Goal: Task Accomplishment & Management: Use online tool/utility

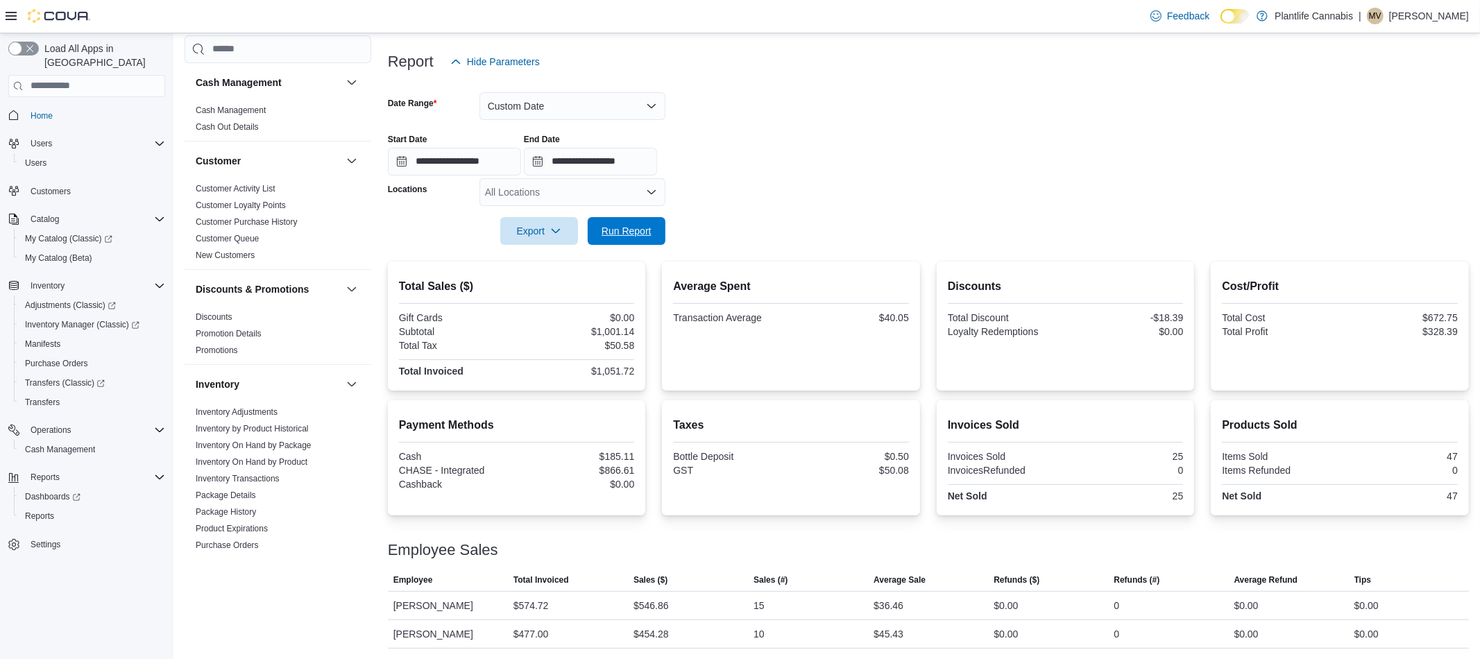
scroll to position [387, 0]
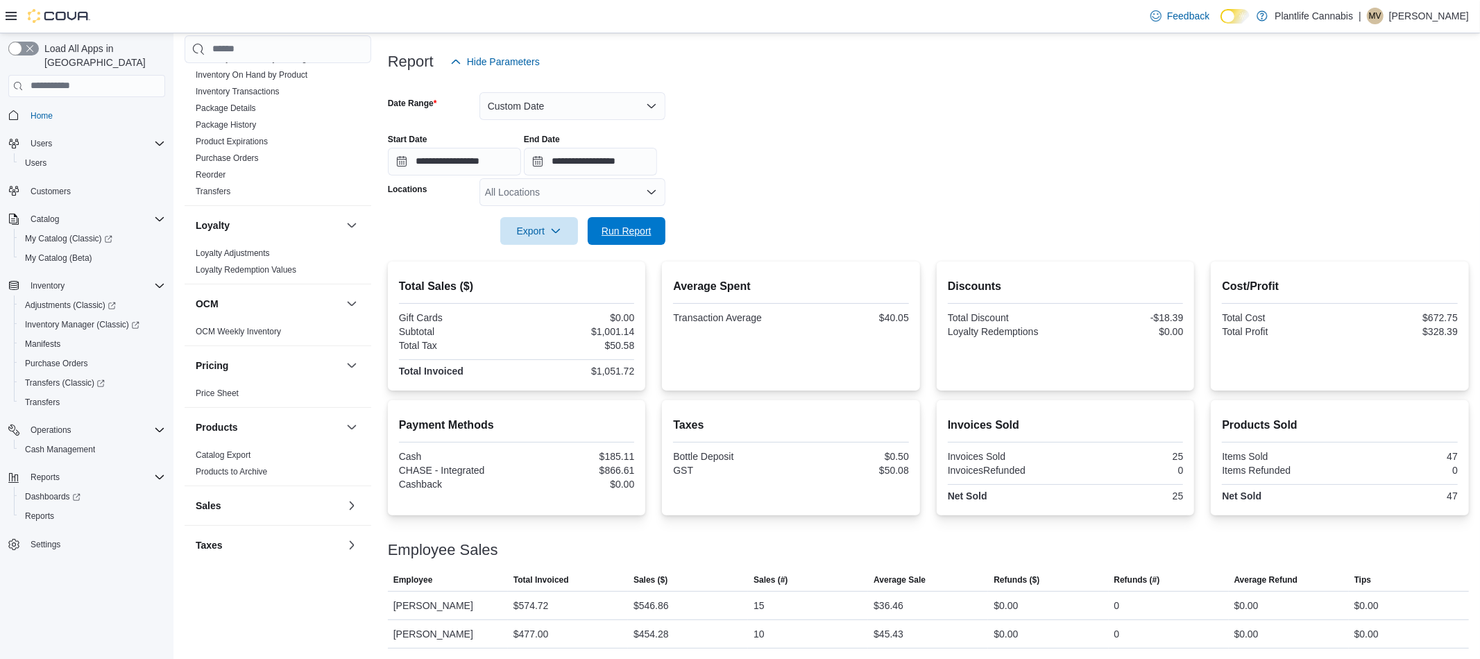
click at [636, 233] on span "Run Report" at bounding box center [627, 231] width 50 height 14
click at [40, 511] on span "Reports" at bounding box center [39, 516] width 29 height 11
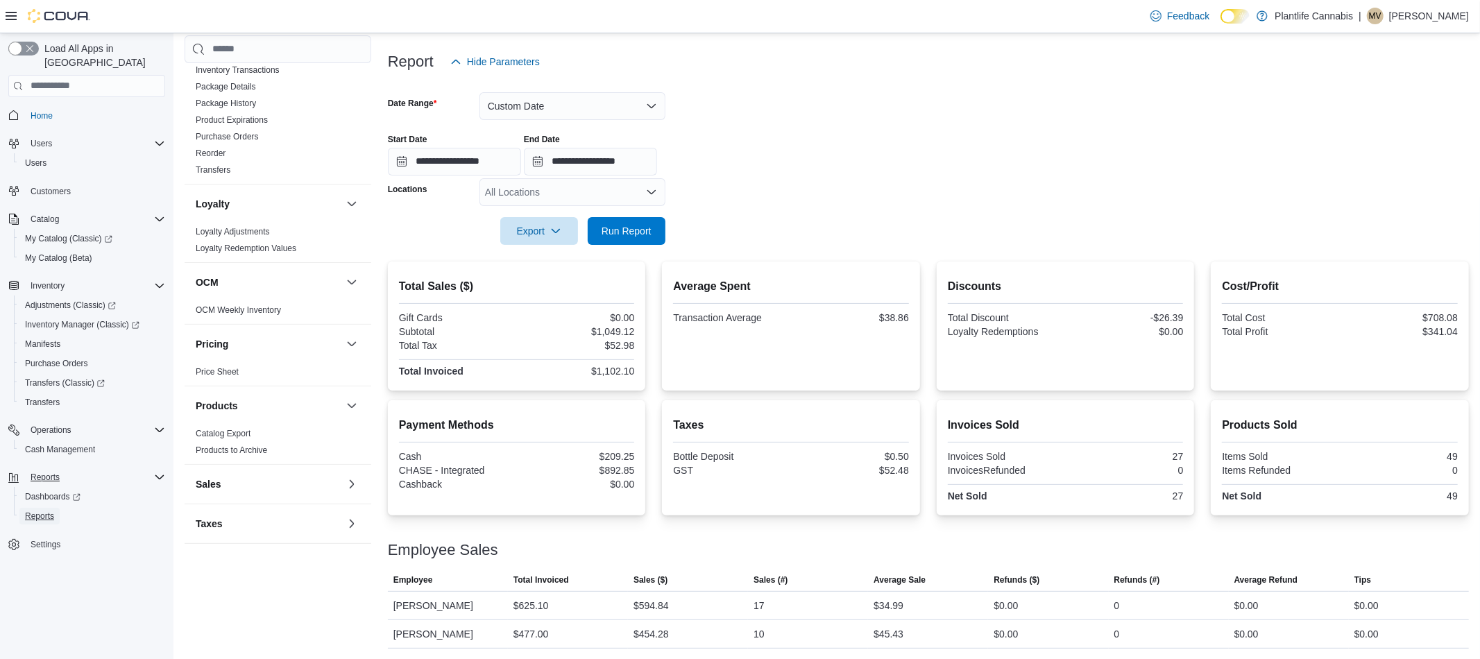
scroll to position [155, 0]
click at [40, 511] on span "Reports" at bounding box center [39, 516] width 29 height 11
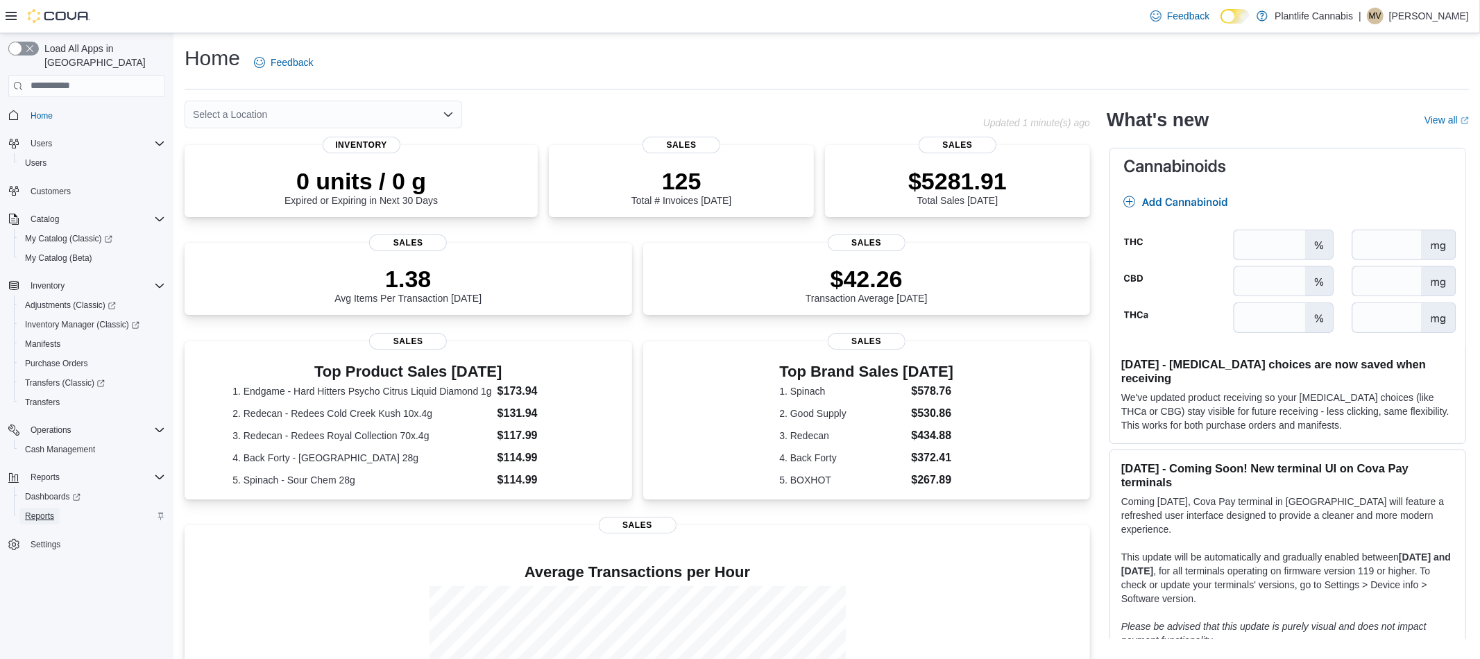
click at [54, 511] on span "Reports" at bounding box center [39, 516] width 29 height 11
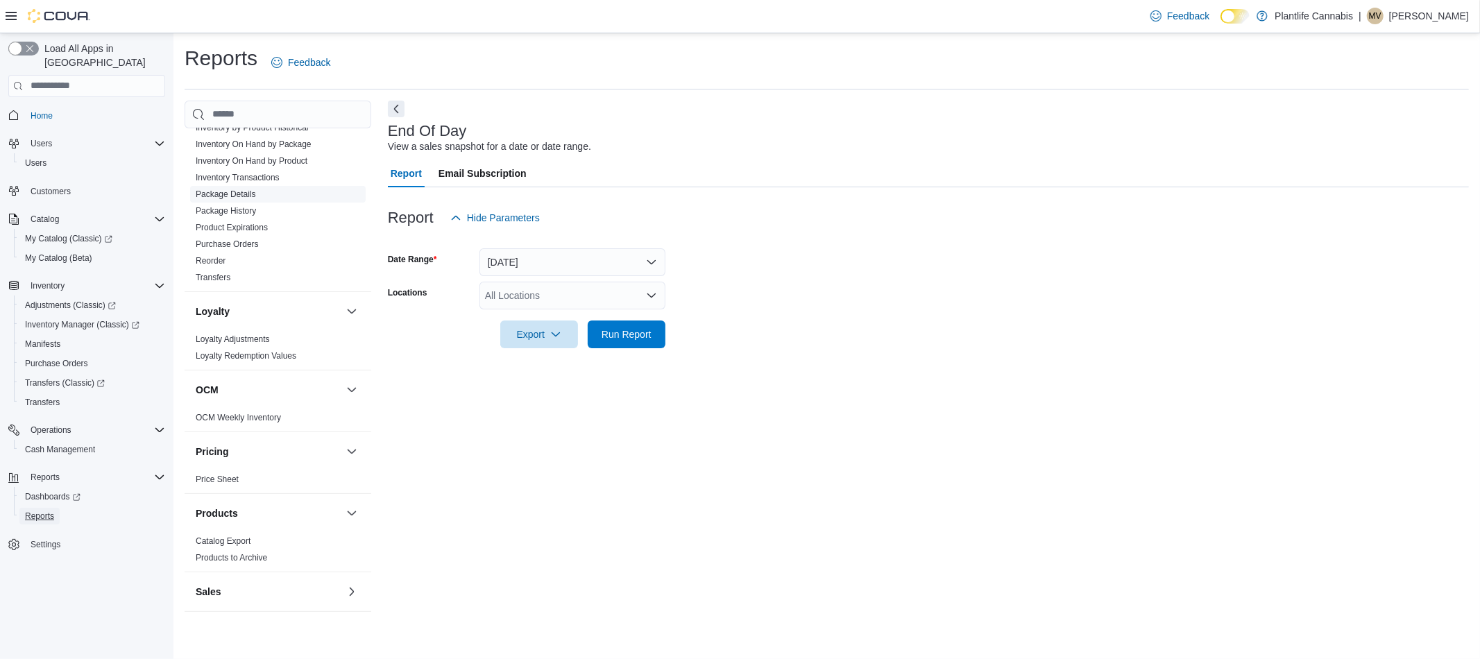
scroll to position [410, 0]
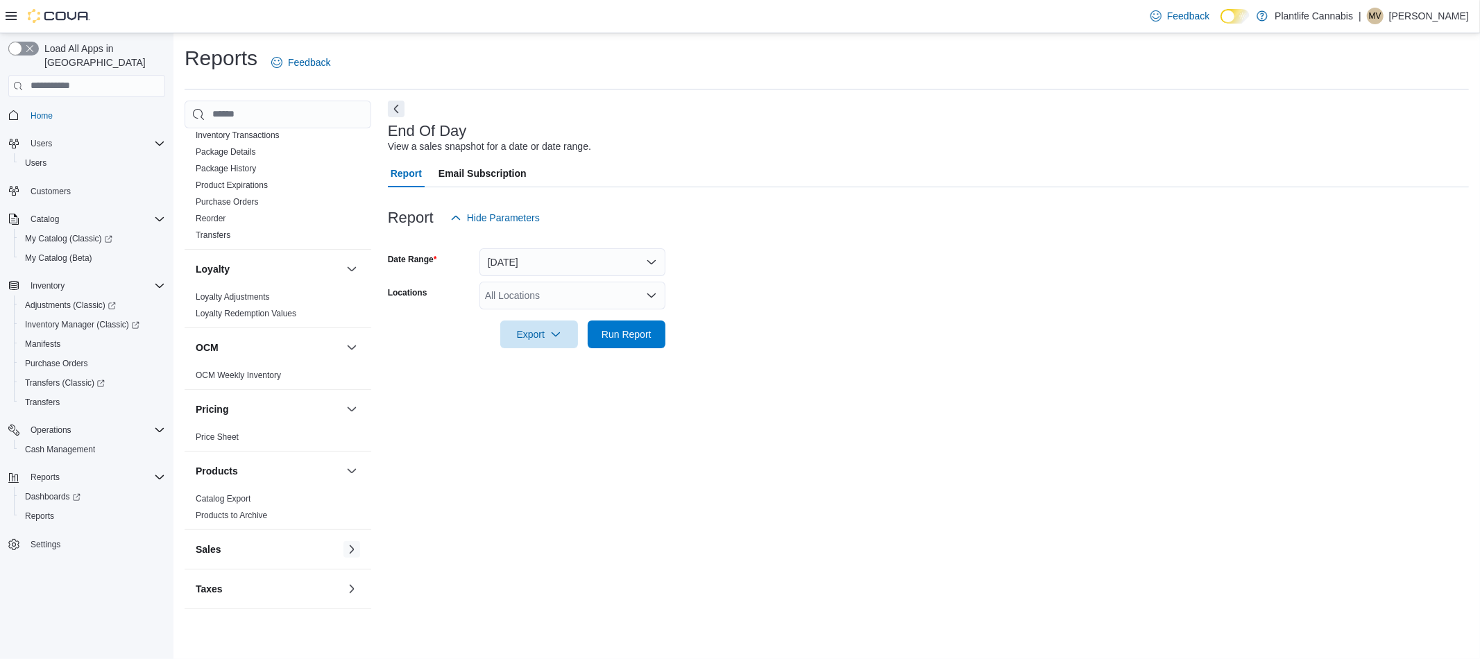
click at [343, 551] on button "button" at bounding box center [351, 549] width 17 height 17
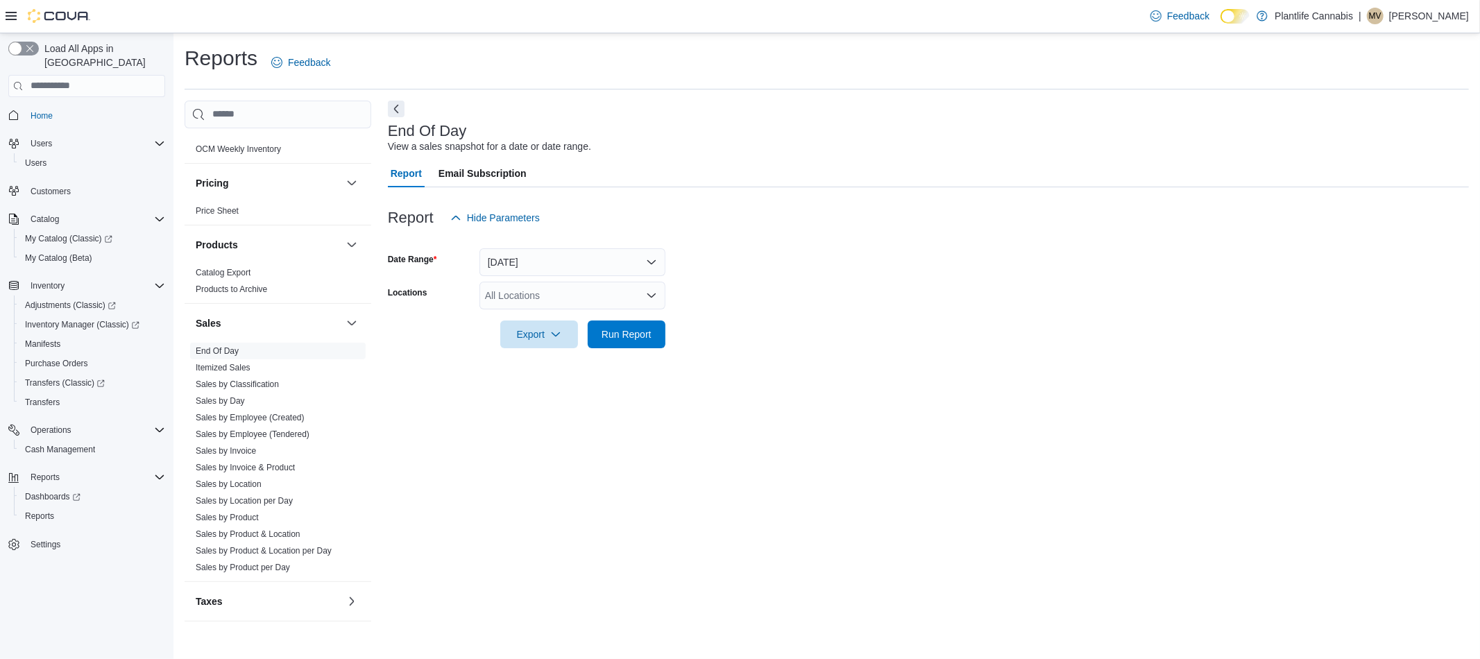
scroll to position [648, 0]
click at [305, 425] on link "Sales by Employee (Tendered)" at bounding box center [253, 422] width 114 height 10
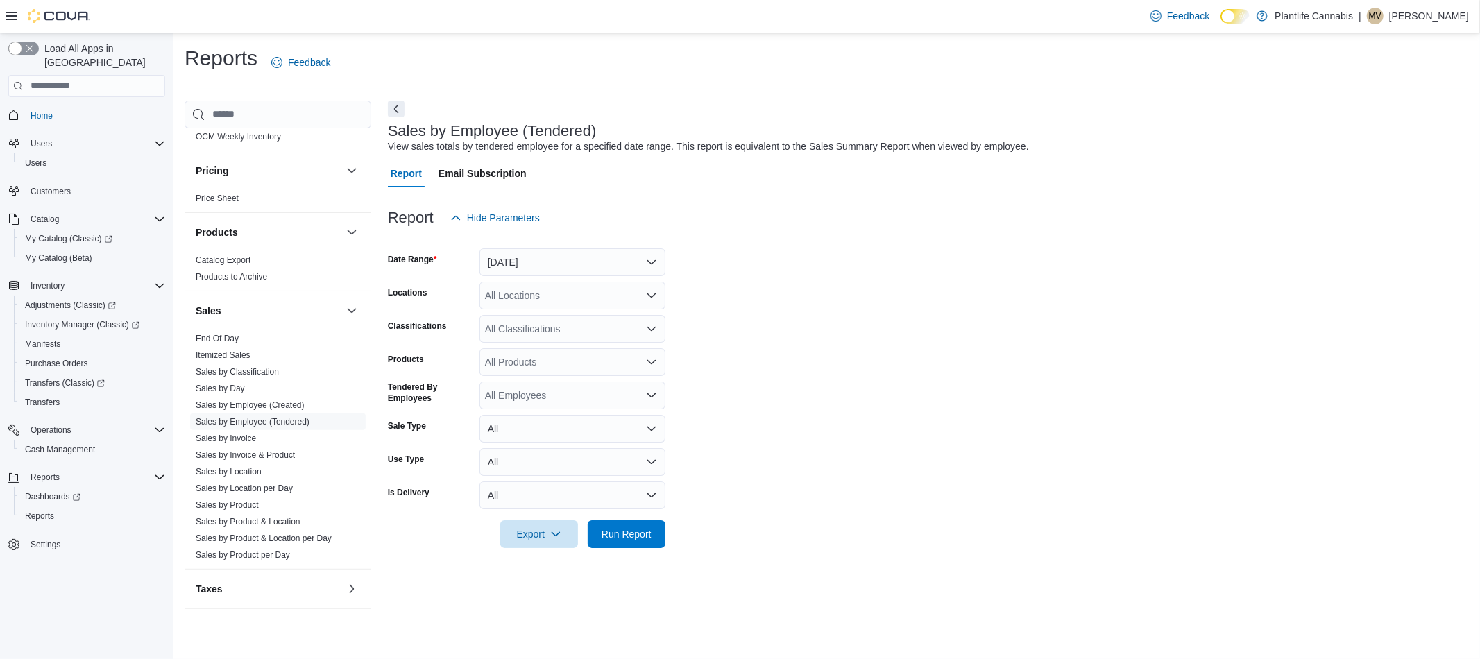
scroll to position [647, 0]
click at [498, 266] on button "[DATE]" at bounding box center [572, 262] width 186 height 28
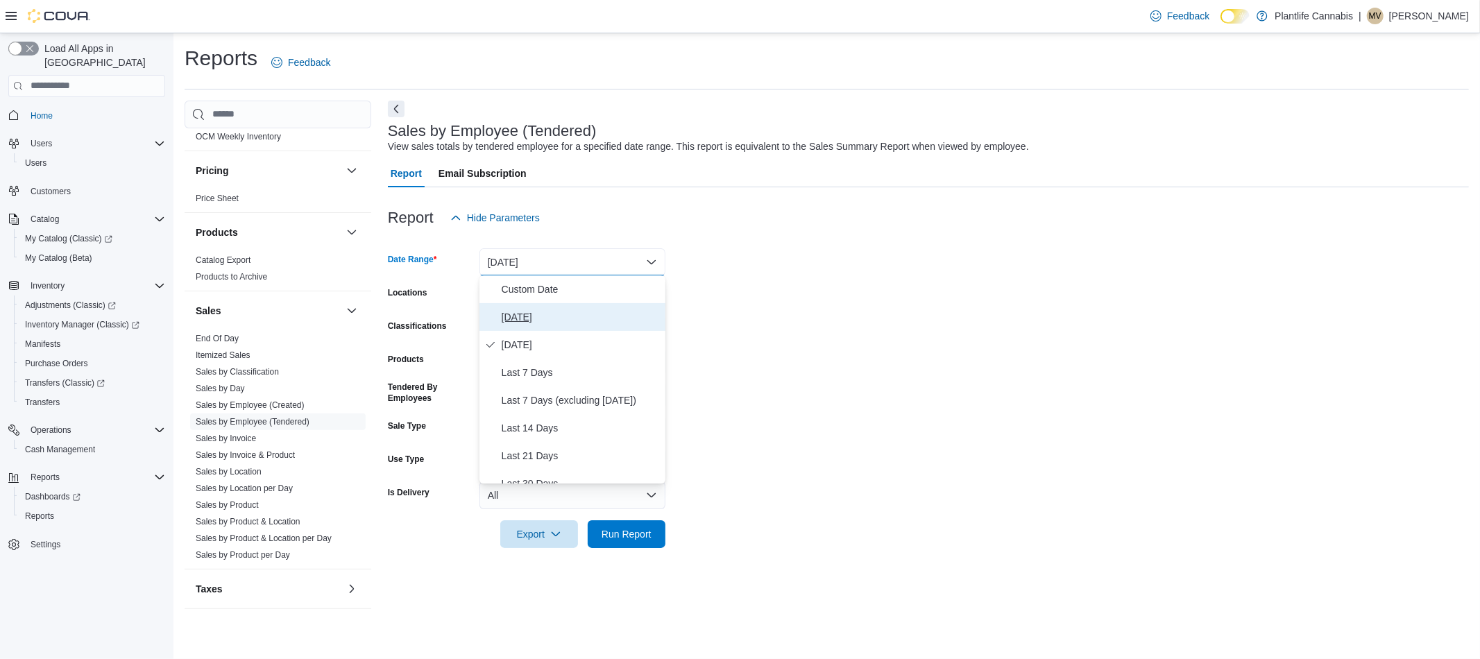
click at [516, 319] on span "[DATE]" at bounding box center [581, 317] width 158 height 17
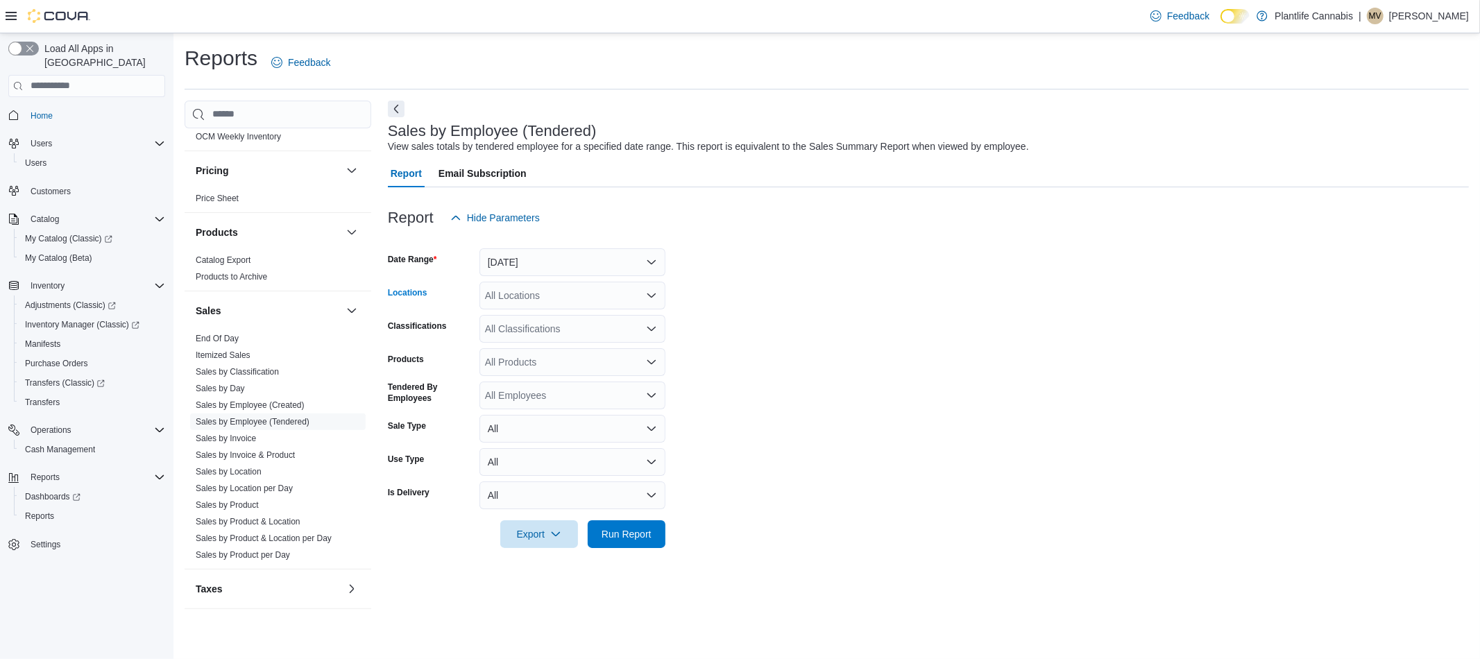
click at [520, 305] on div "All Locations" at bounding box center [572, 296] width 186 height 28
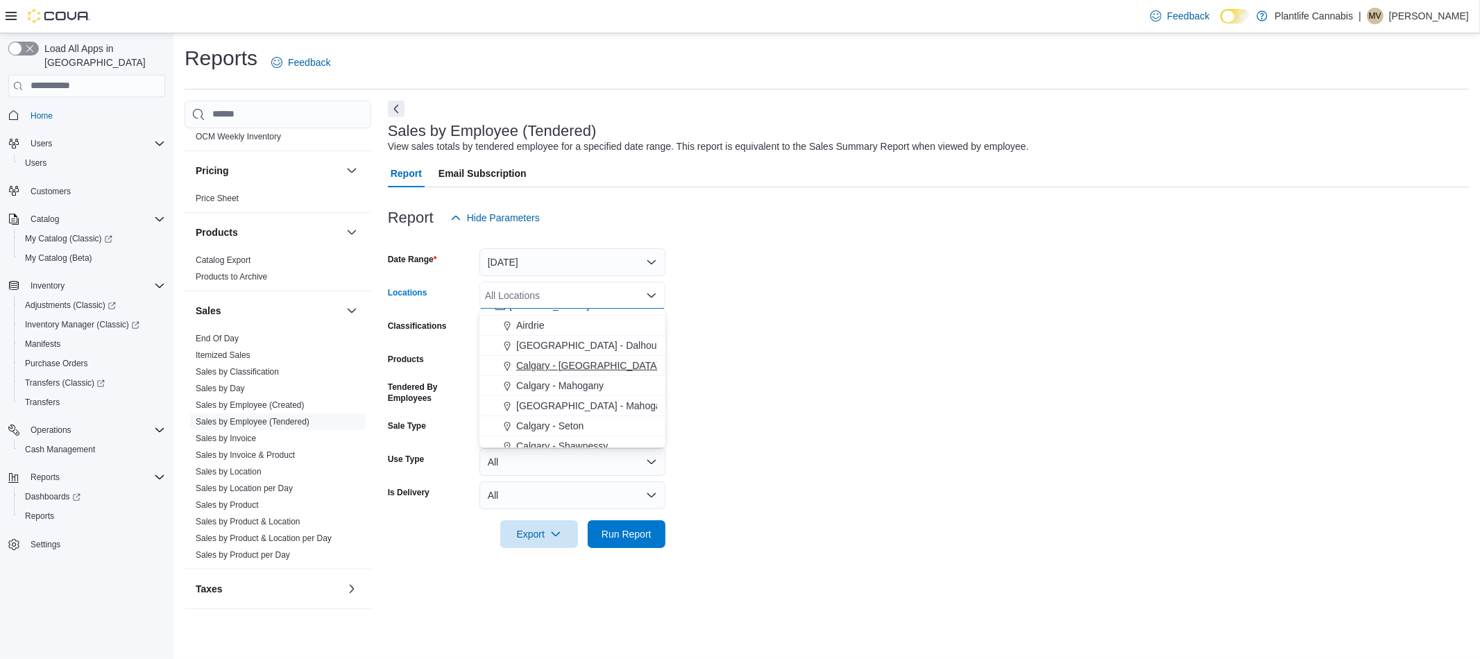
scroll to position [678, 0]
click at [529, 330] on span "Airdrie" at bounding box center [530, 325] width 28 height 14
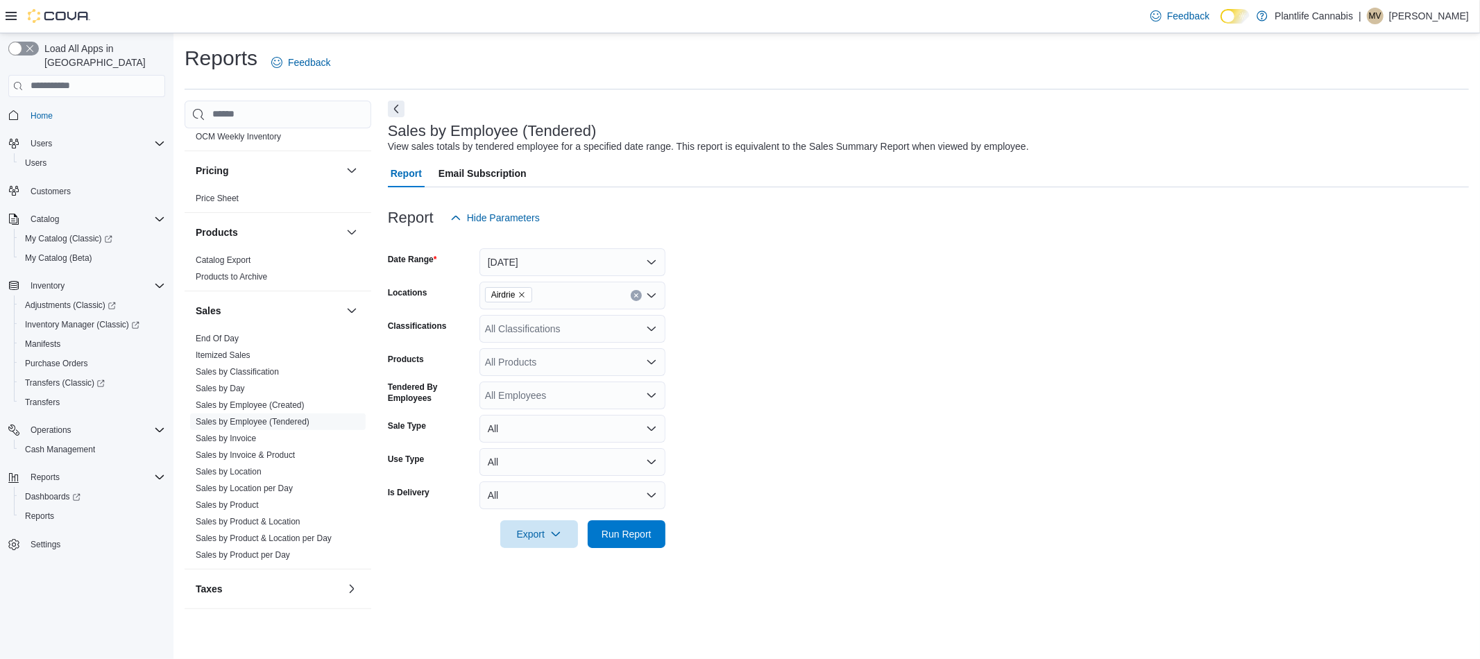
click at [810, 373] on form "Date Range Today Locations Airdrie Classifications All Classifications Products…" at bounding box center [928, 390] width 1081 height 316
click at [575, 338] on div "All Classifications" at bounding box center [572, 329] width 186 height 28
click at [538, 411] on span "Accessory Group" at bounding box center [546, 410] width 74 height 14
click at [792, 434] on form "Date Range Today Locations Airdrie Classifications Accessory Group Products All…" at bounding box center [928, 390] width 1081 height 316
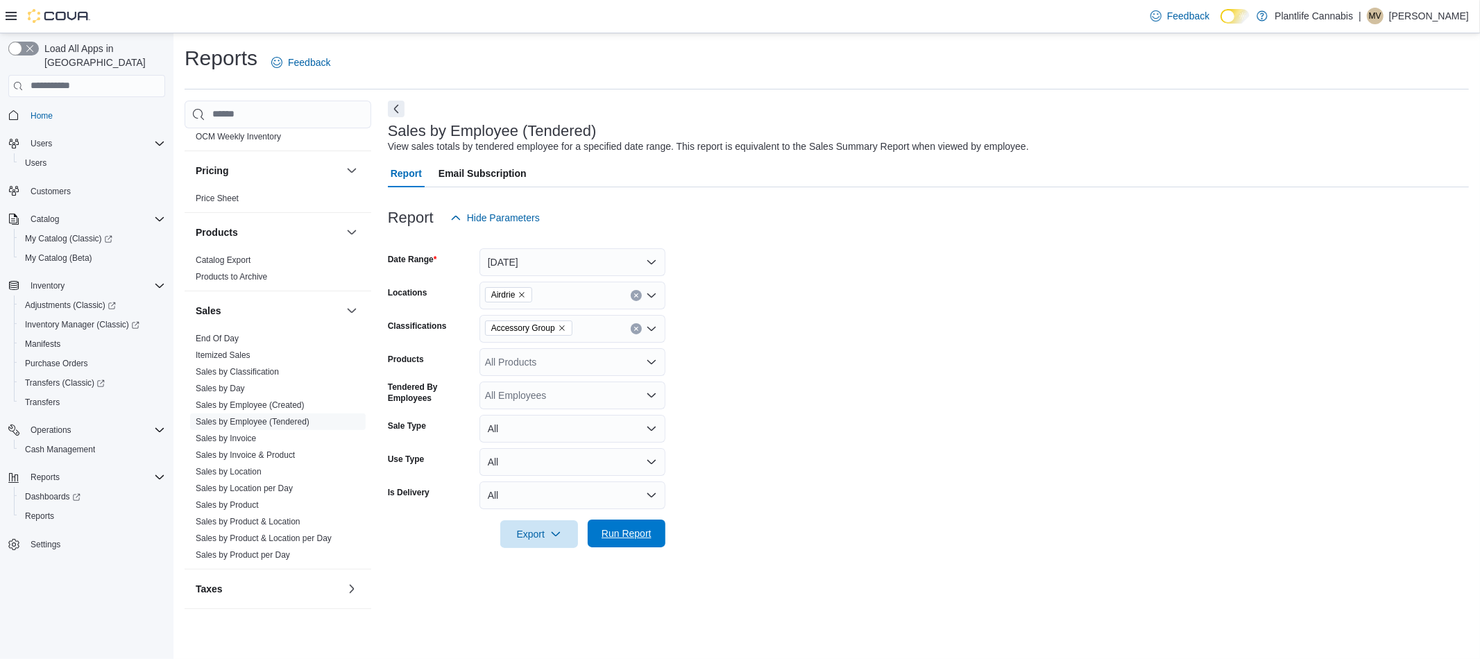
click at [644, 535] on span "Run Report" at bounding box center [627, 534] width 50 height 14
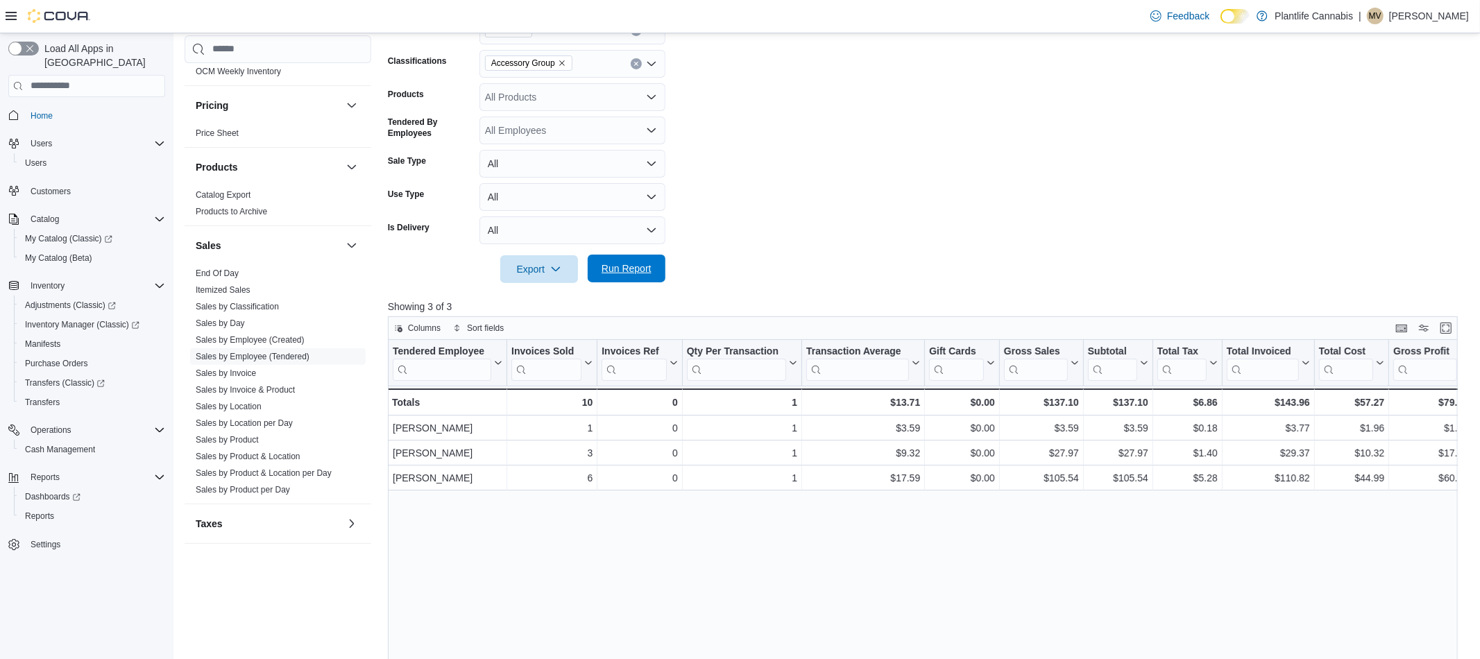
scroll to position [351, 0]
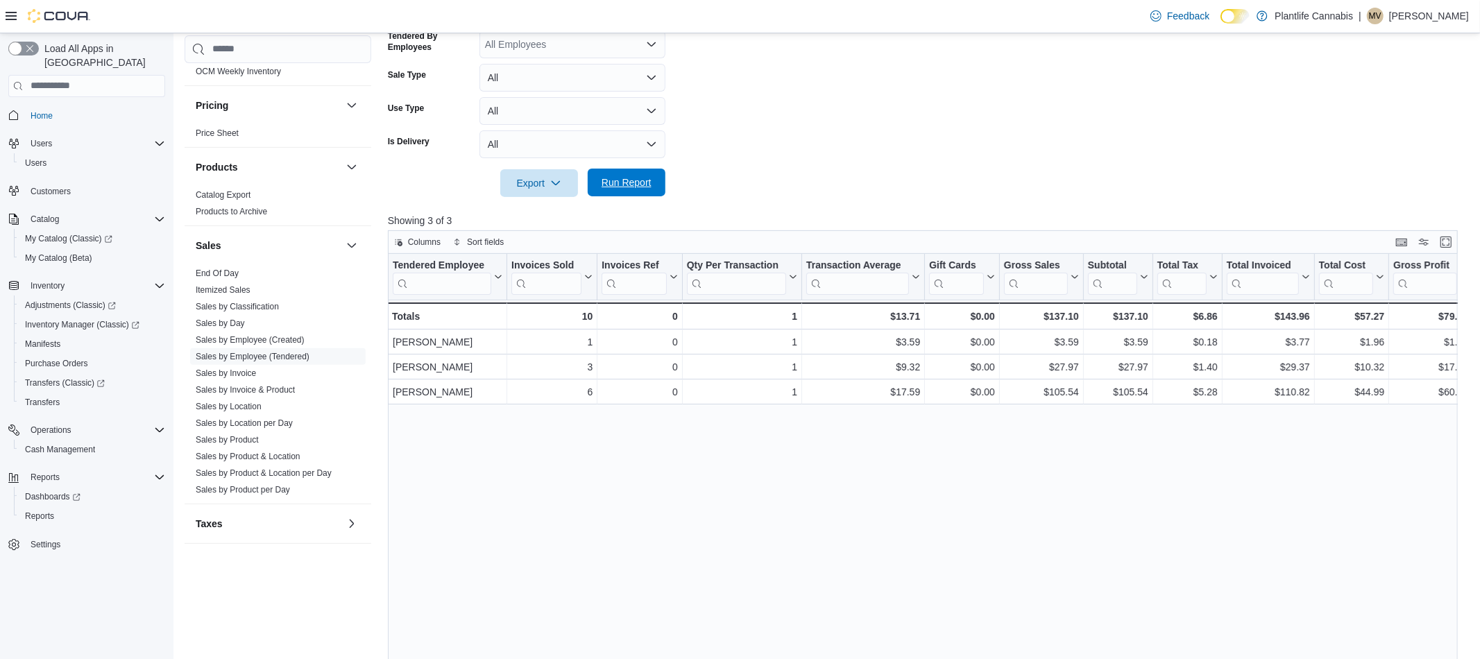
click at [636, 192] on span "Run Report" at bounding box center [626, 183] width 61 height 28
click at [232, 284] on link "End Of Day" at bounding box center [217, 282] width 43 height 10
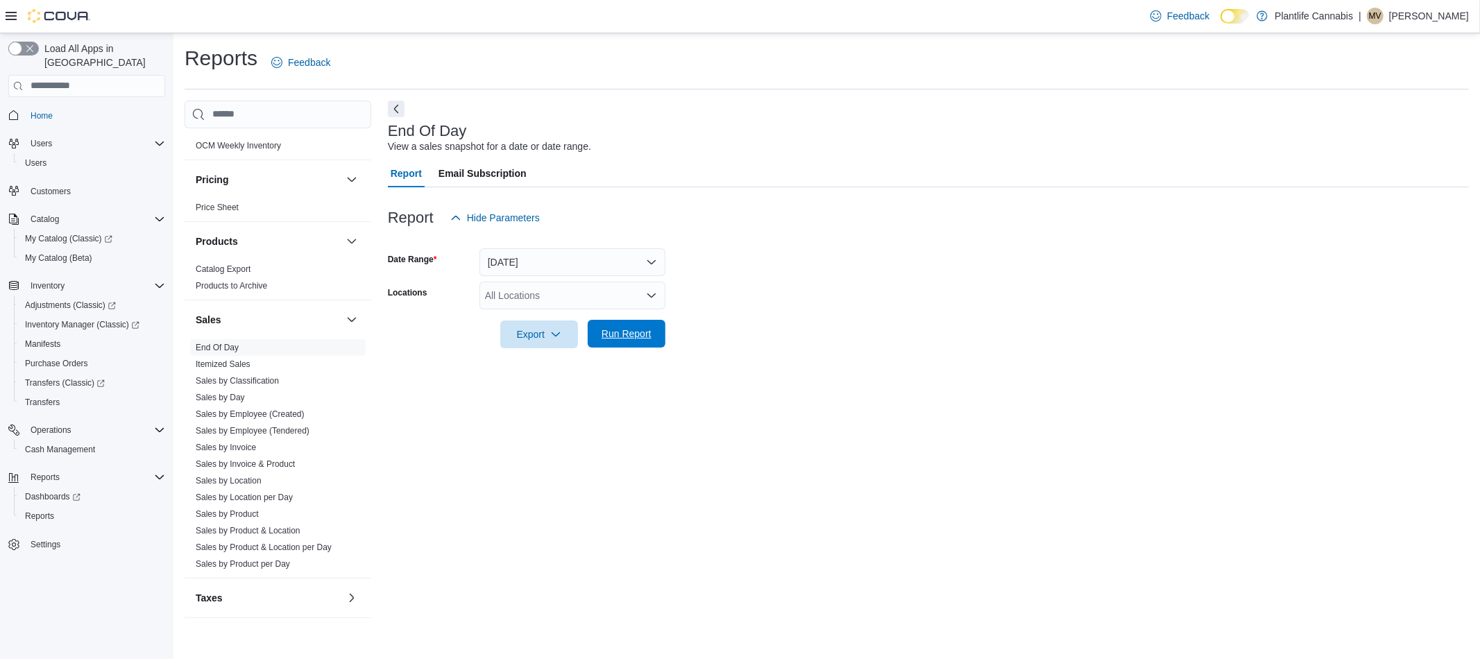
click at [636, 345] on span "Run Report" at bounding box center [626, 334] width 61 height 28
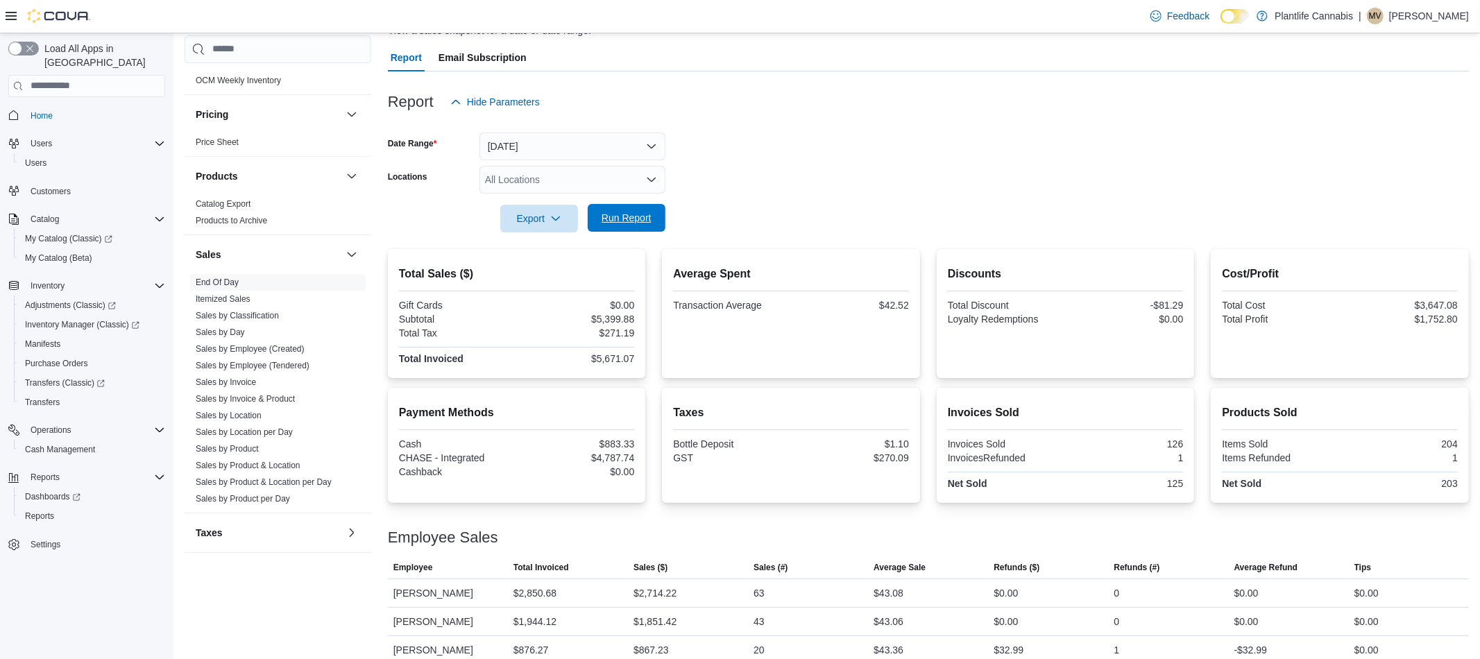
scroll to position [132, 0]
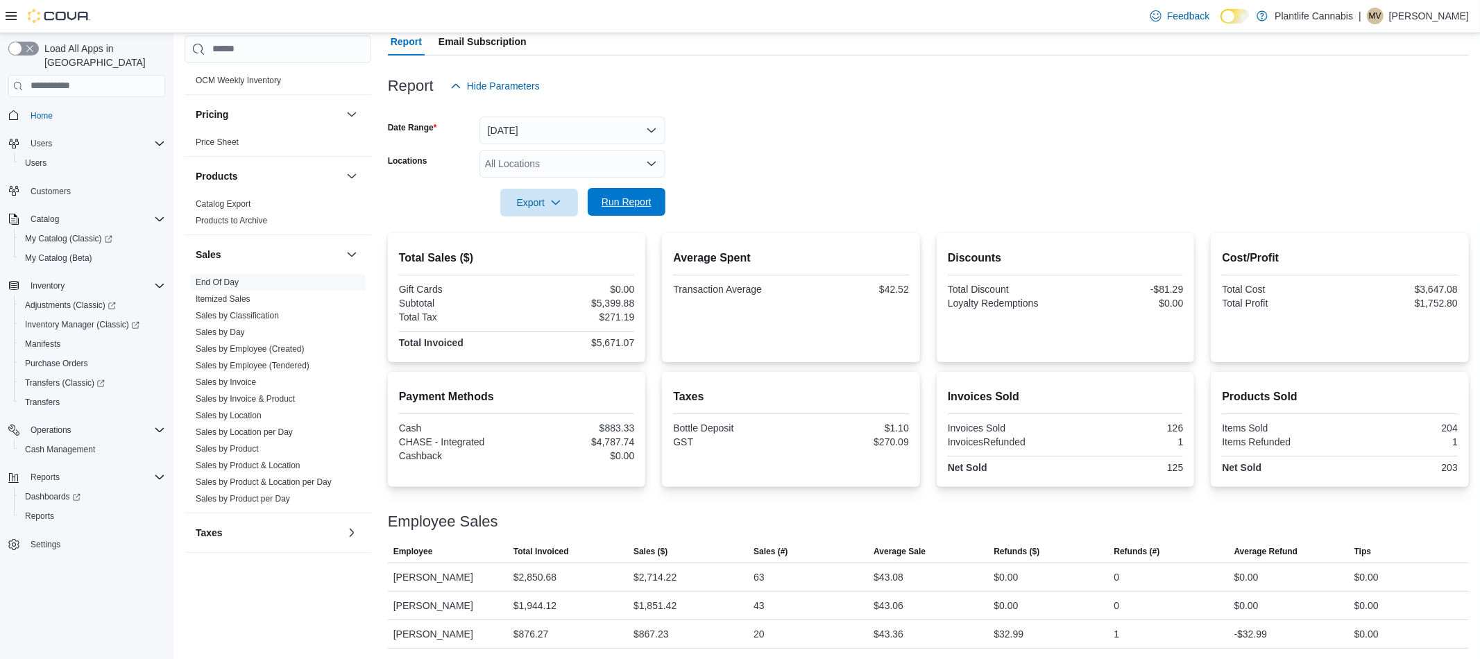
click at [644, 203] on span "Run Report" at bounding box center [627, 202] width 50 height 14
click at [543, 206] on span "Export" at bounding box center [539, 202] width 61 height 28
click at [537, 258] on span "Export to Pdf" at bounding box center [540, 257] width 62 height 11
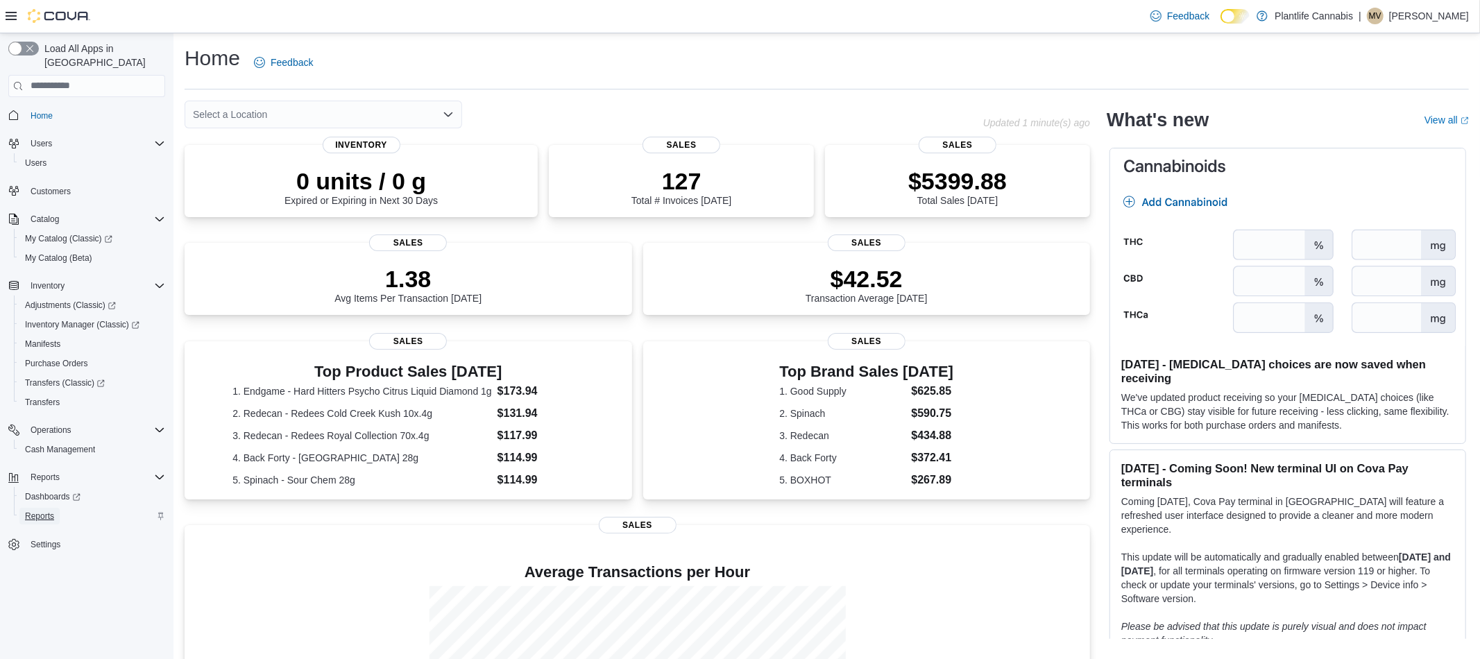
click at [51, 511] on span "Reports" at bounding box center [39, 516] width 29 height 11
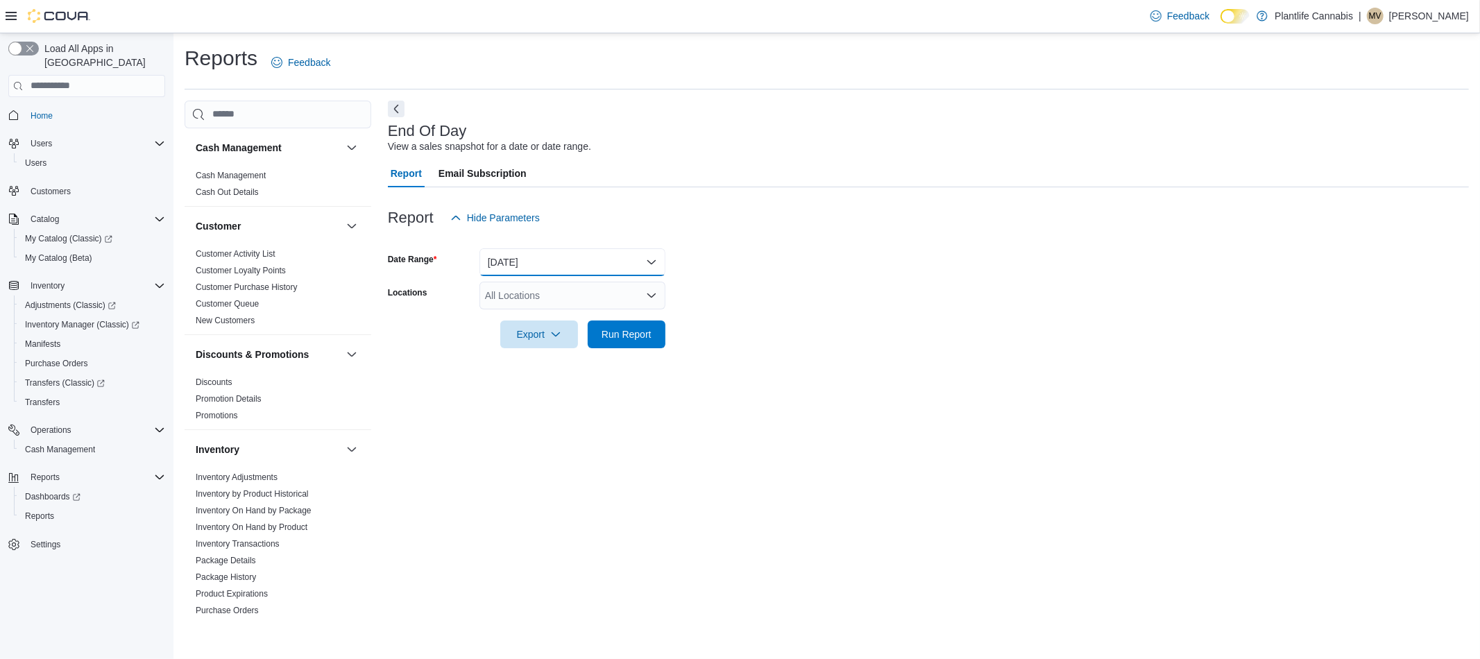
click at [557, 261] on button "[DATE]" at bounding box center [572, 262] width 186 height 28
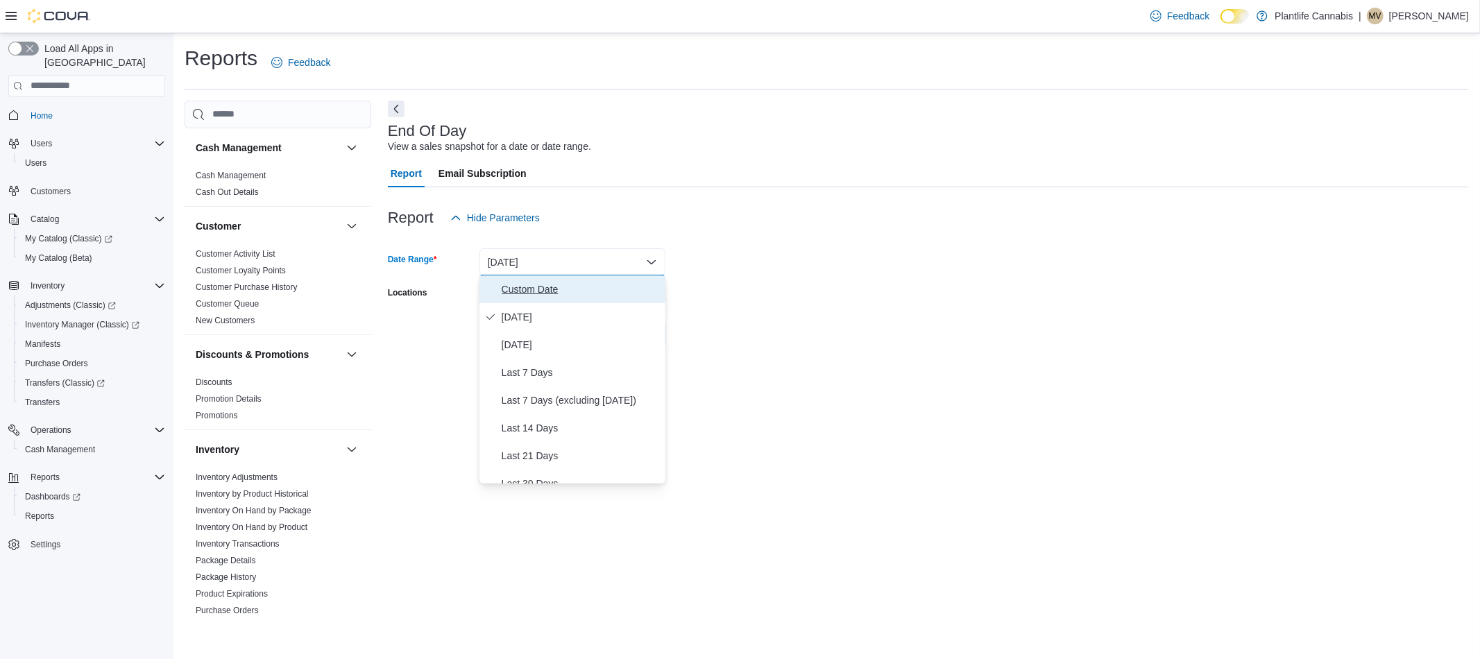
click at [531, 295] on span "Custom Date" at bounding box center [581, 289] width 158 height 17
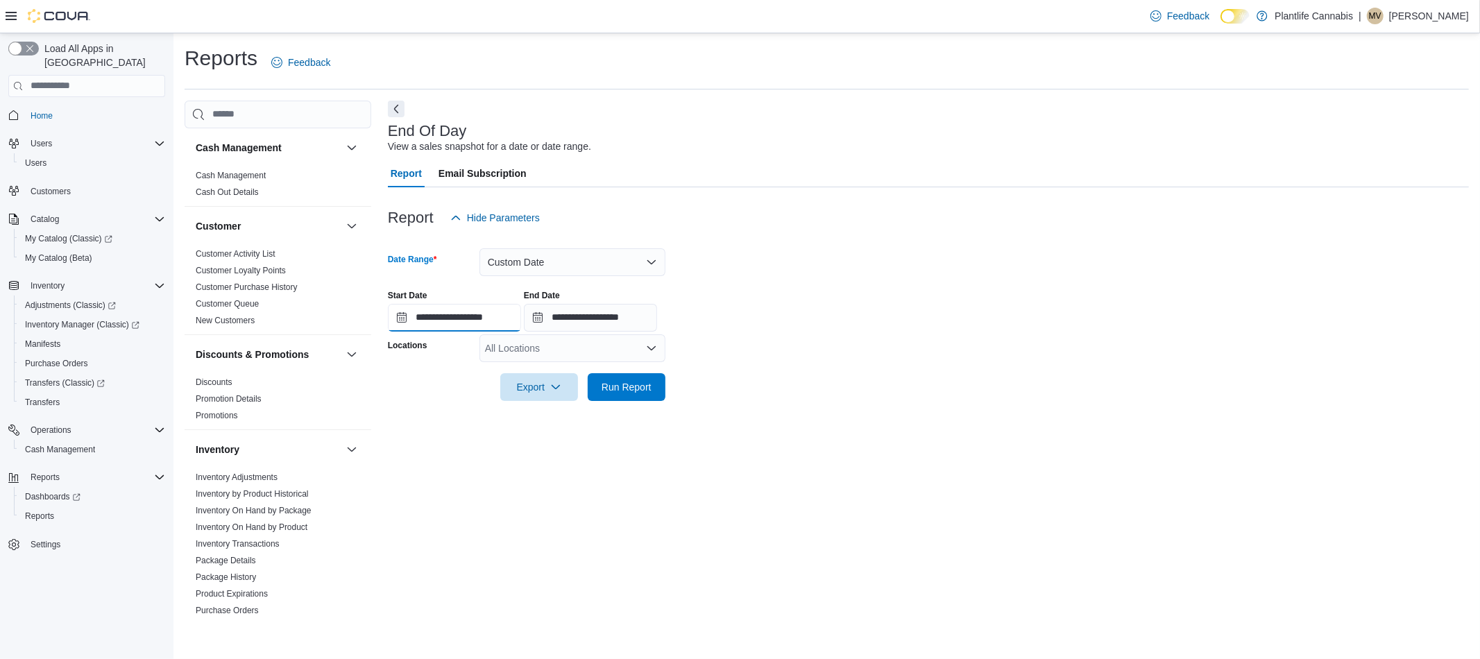
click at [504, 321] on input "**********" at bounding box center [454, 318] width 133 height 28
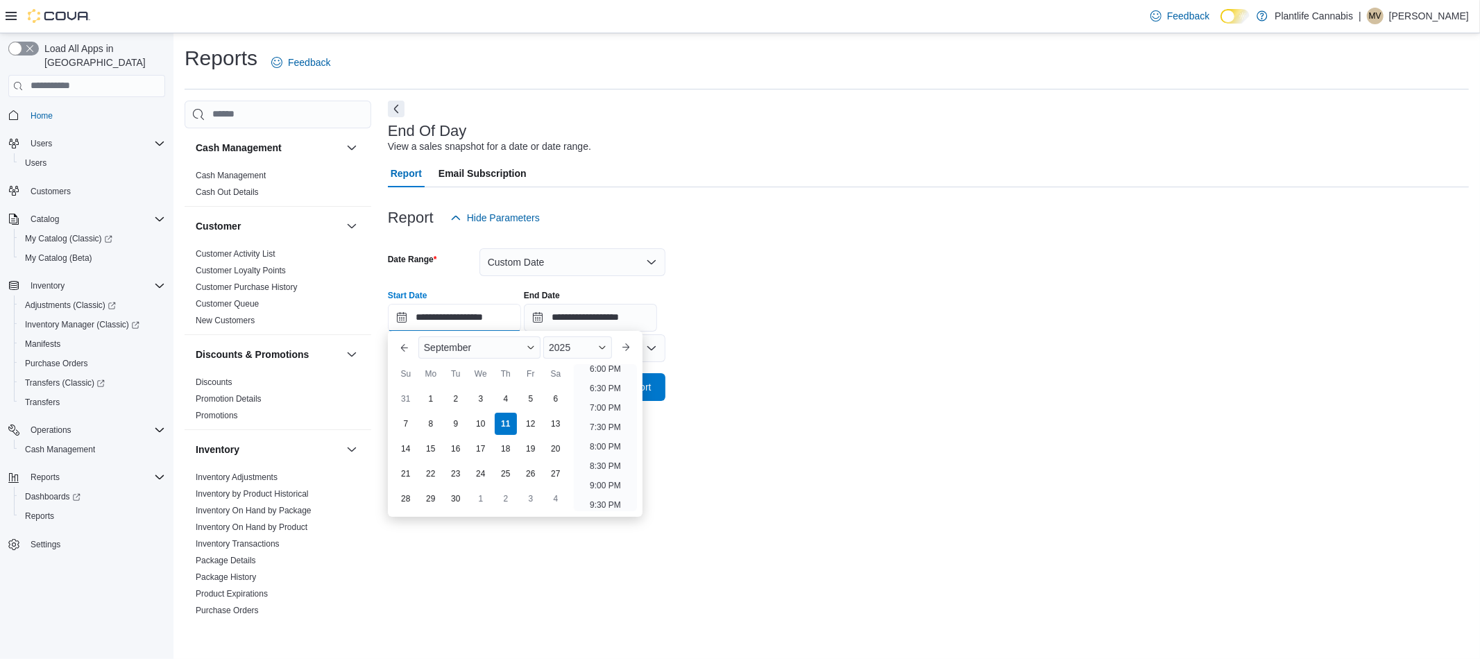
scroll to position [708, 0]
click at [606, 446] on li "8:00 PM" at bounding box center [605, 444] width 42 height 17
type input "**********"
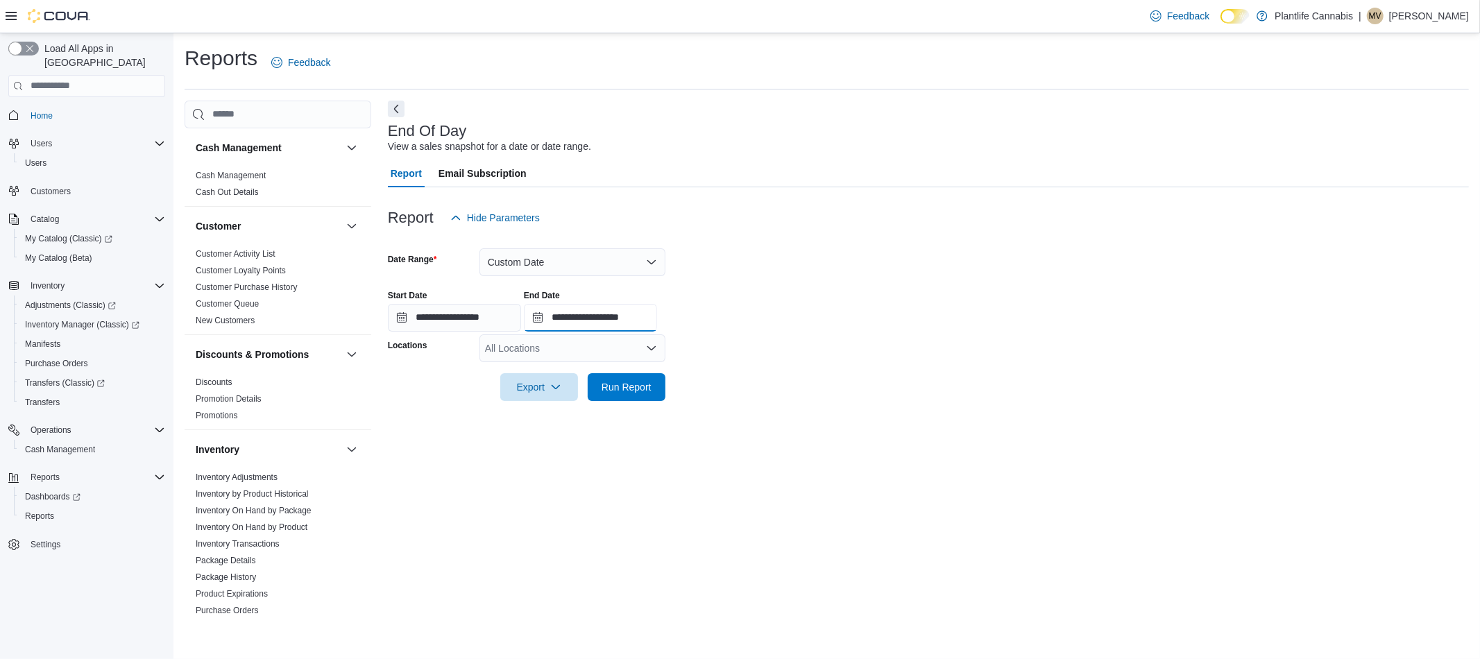
click at [624, 316] on input "**********" at bounding box center [590, 318] width 133 height 28
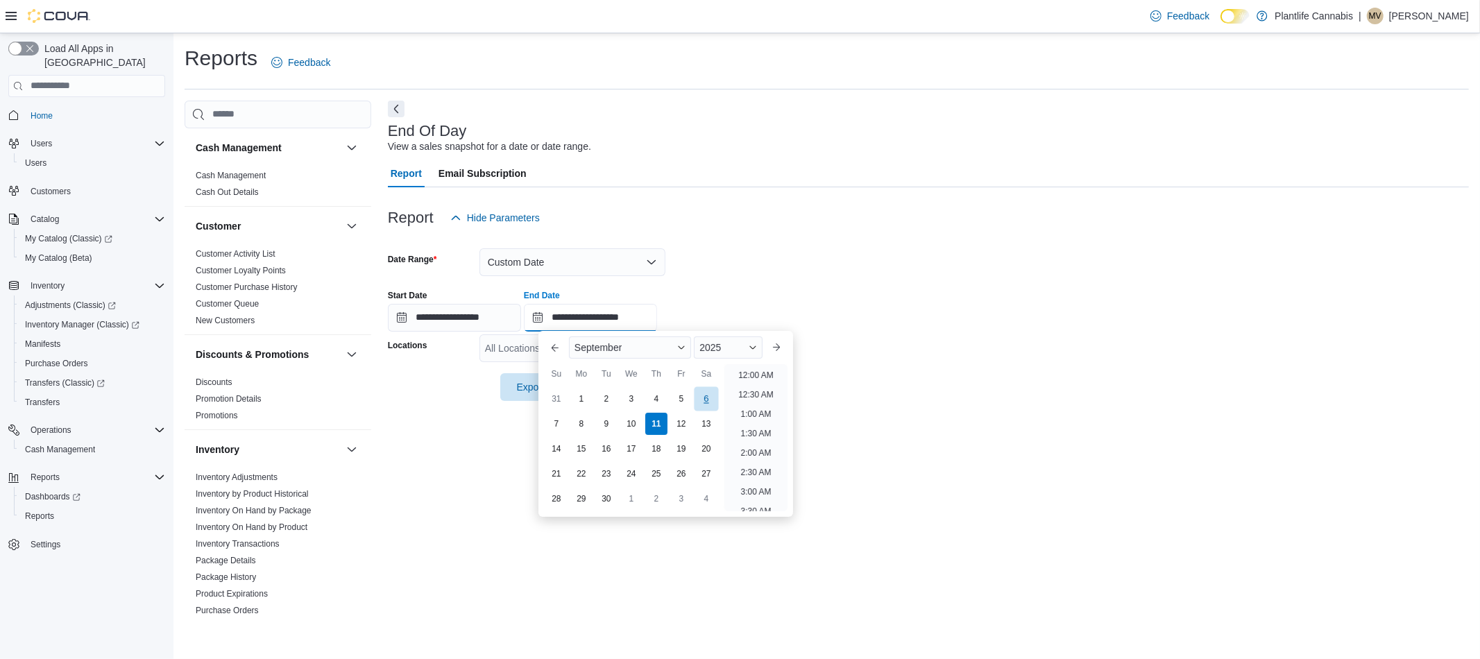
scroll to position [788, 0]
click at [761, 441] on li "10:00 PM" at bounding box center [756, 442] width 46 height 17
type input "**********"
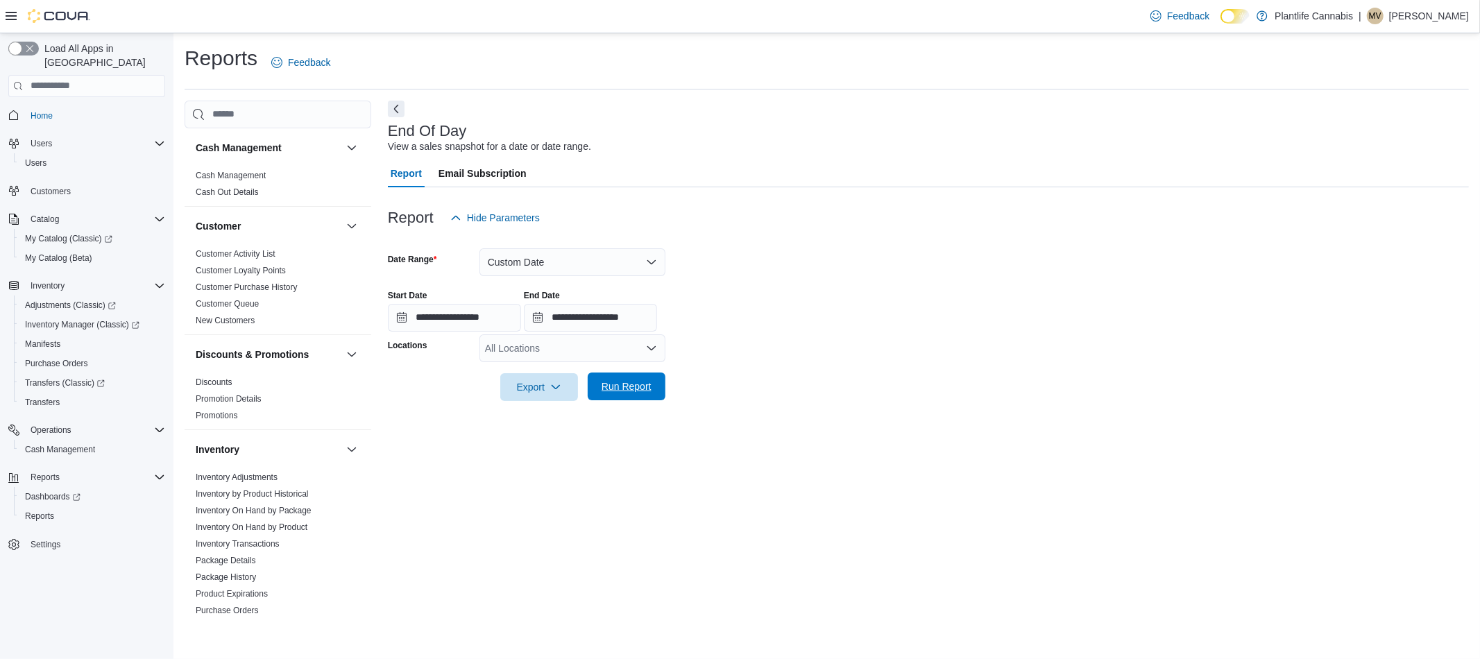
click at [627, 391] on span "Run Report" at bounding box center [627, 387] width 50 height 14
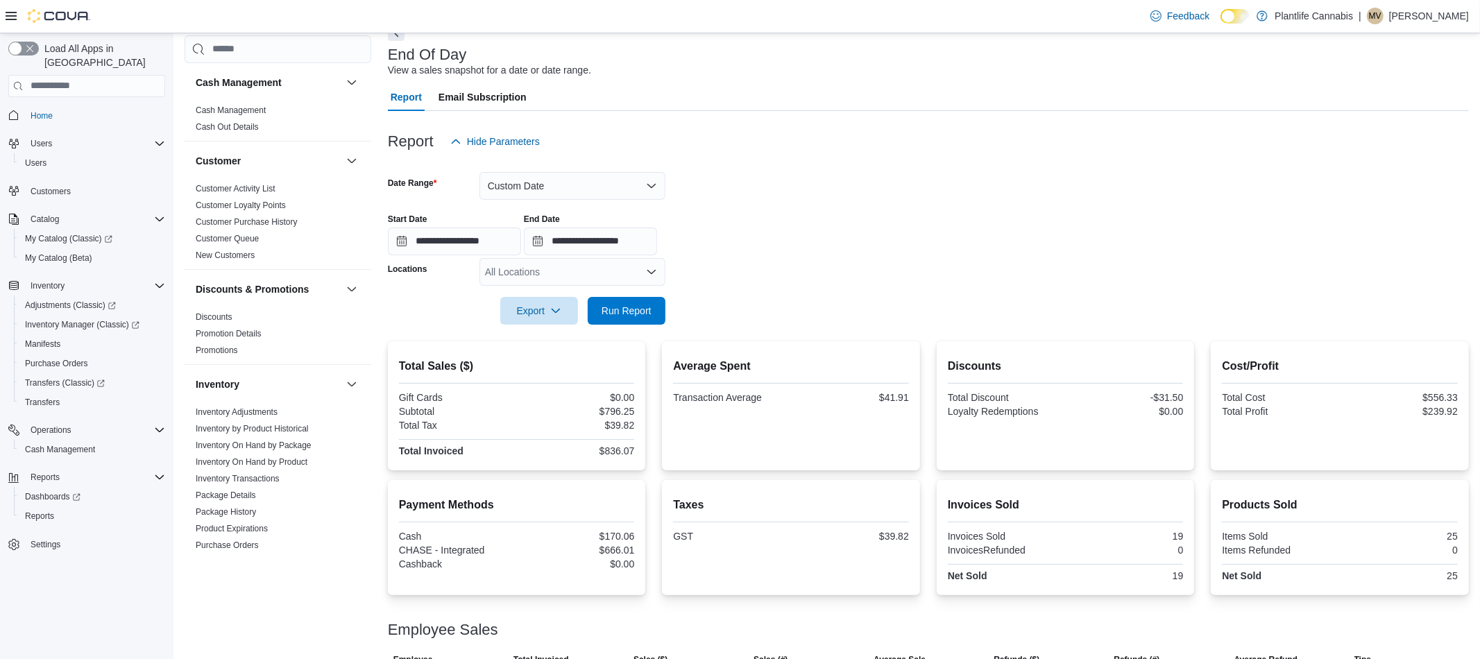
scroll to position [128, 0]
